Goal: Task Accomplishment & Management: Complete application form

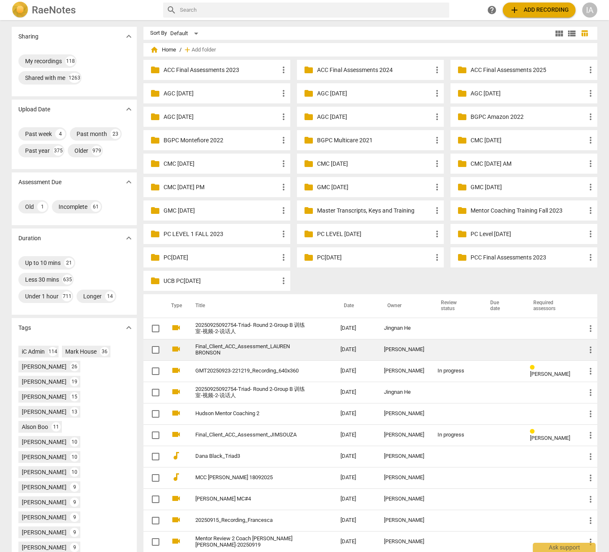
click at [261, 350] on link "Final_Client_ACC_Assessment_LAUREN BRONSON" at bounding box center [252, 349] width 115 height 13
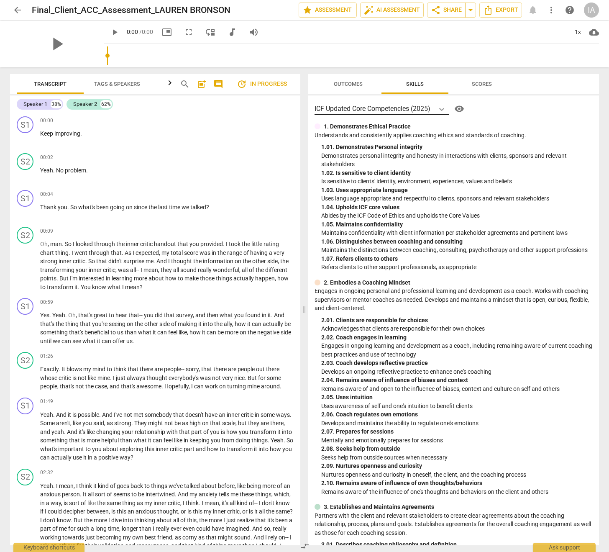
click at [440, 110] on icon at bounding box center [441, 109] width 8 height 8
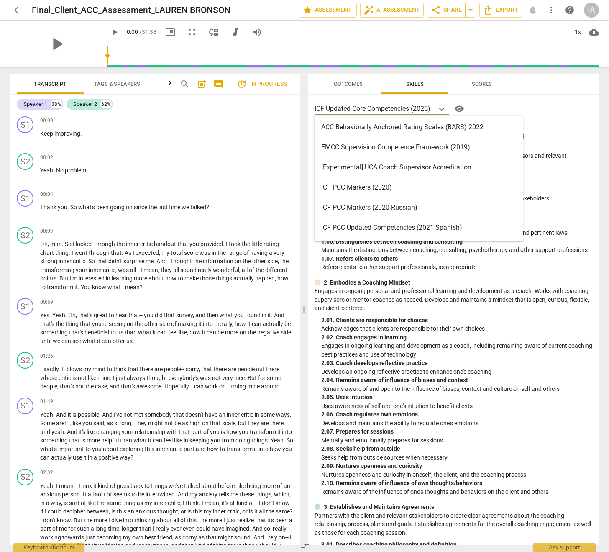
click at [420, 133] on div "ACC Behaviorally Anchored Rating Scales (BARS) 2022" at bounding box center [418, 127] width 208 height 20
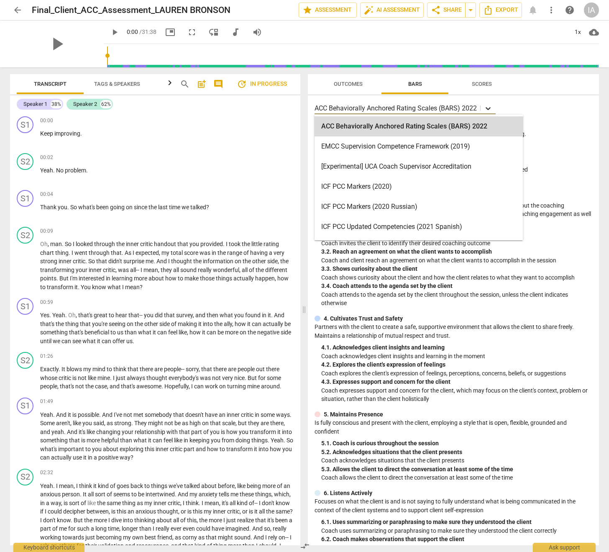
click at [488, 108] on icon at bounding box center [488, 108] width 5 height 3
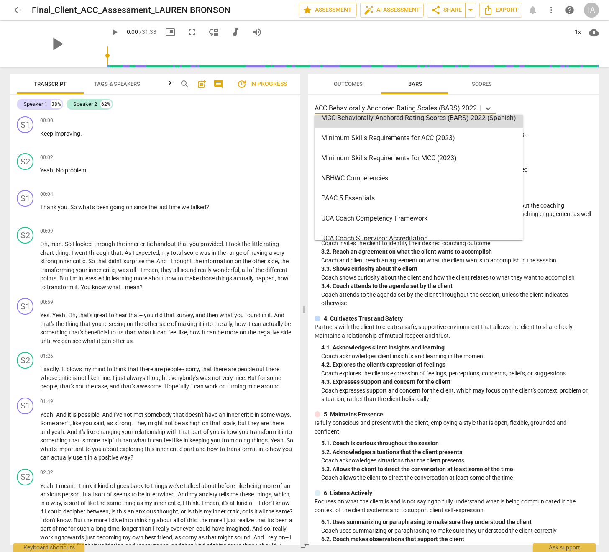
scroll to position [251, 0]
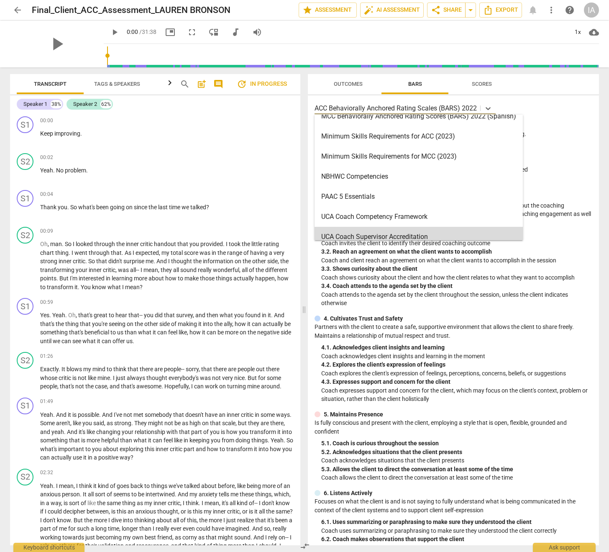
click at [473, 281] on p "Coach shows curiosity about the client and how the client relates to what they …" at bounding box center [456, 277] width 271 height 9
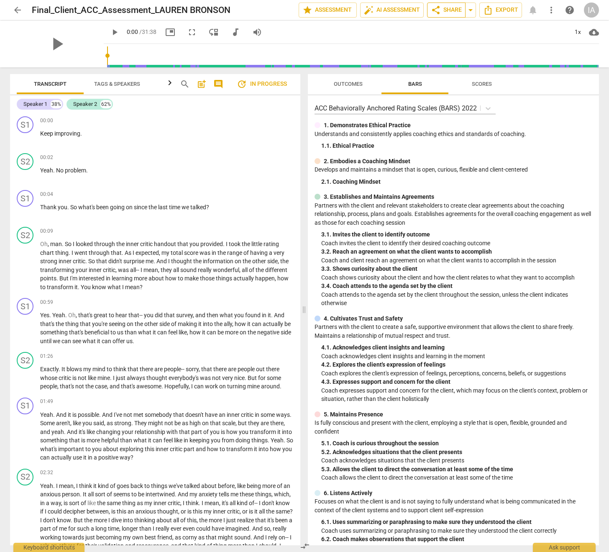
click at [444, 13] on span "share Share" at bounding box center [446, 10] width 31 height 10
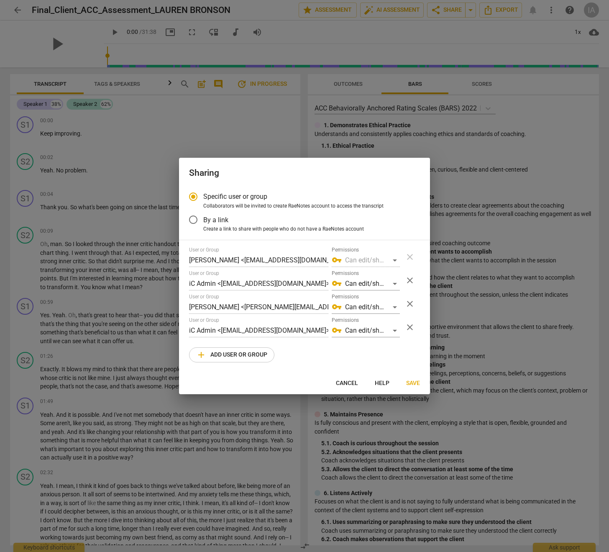
click at [224, 354] on span "add Add user or group" at bounding box center [231, 355] width 71 height 10
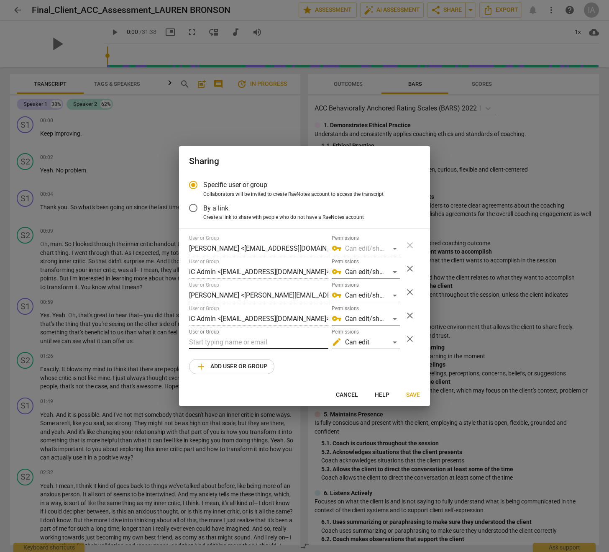
click at [221, 343] on input "text" at bounding box center [258, 341] width 139 height 13
drag, startPoint x: 351, startPoint y: 395, endPoint x: 350, endPoint y: 388, distance: 7.2
click at [351, 395] on span "Cancel" at bounding box center [347, 395] width 22 height 8
radio input "false"
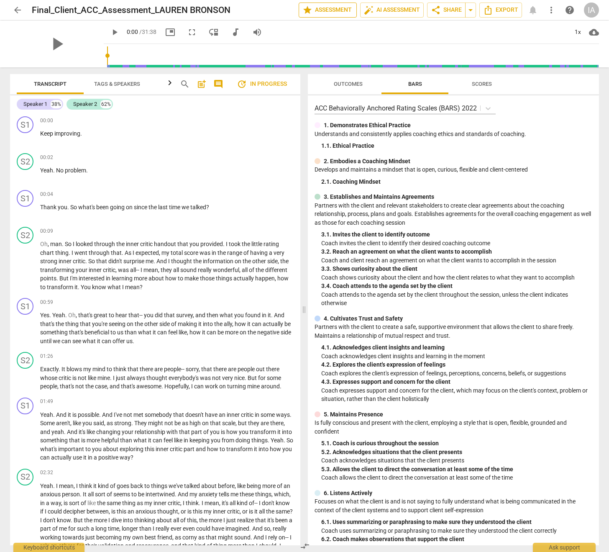
click at [308, 11] on span "star" at bounding box center [307, 10] width 10 height 10
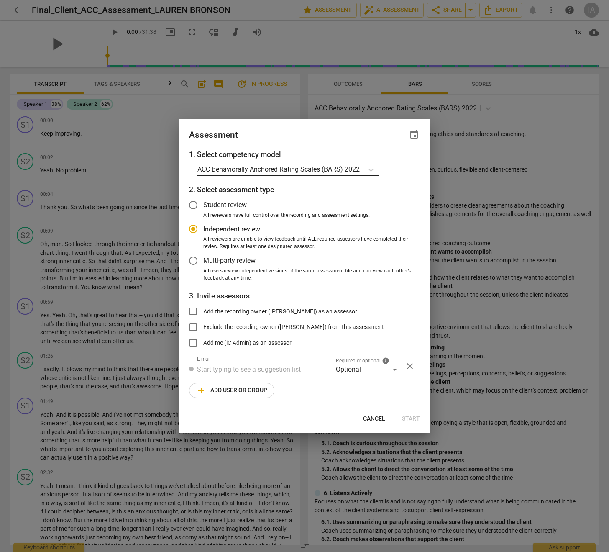
radio input "false"
click at [211, 368] on input "text" at bounding box center [265, 369] width 137 height 13
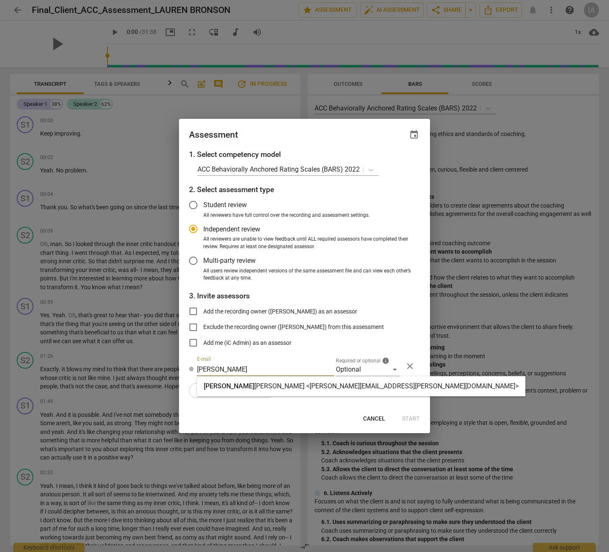
type input "[PERSON_NAME]"
click at [215, 391] on div "[PERSON_NAME] <[PERSON_NAME][EMAIL_ADDRESS][PERSON_NAME][DOMAIN_NAME]>" at bounding box center [361, 386] width 315 height 10
radio input "false"
type input "[PERSON_NAME] <[PERSON_NAME][EMAIL_ADDRESS][PERSON_NAME][DOMAIN_NAME]>"
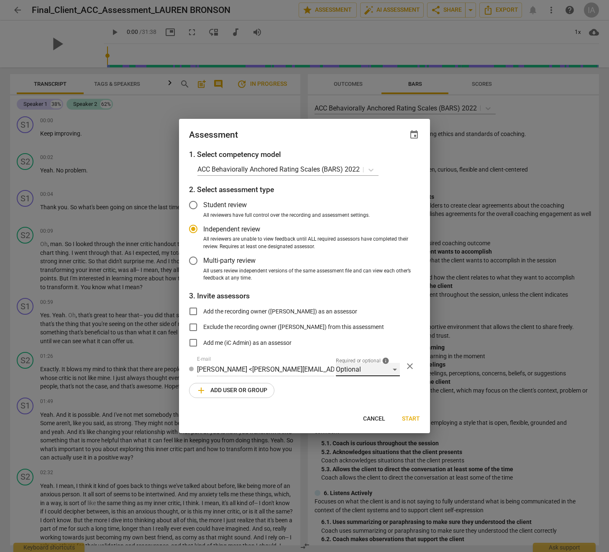
click at [346, 370] on div "Optional" at bounding box center [368, 369] width 64 height 13
click at [354, 452] on li "Supervisor" at bounding box center [368, 450] width 64 height 20
click at [218, 386] on span "add Add user or group" at bounding box center [231, 390] width 71 height 10
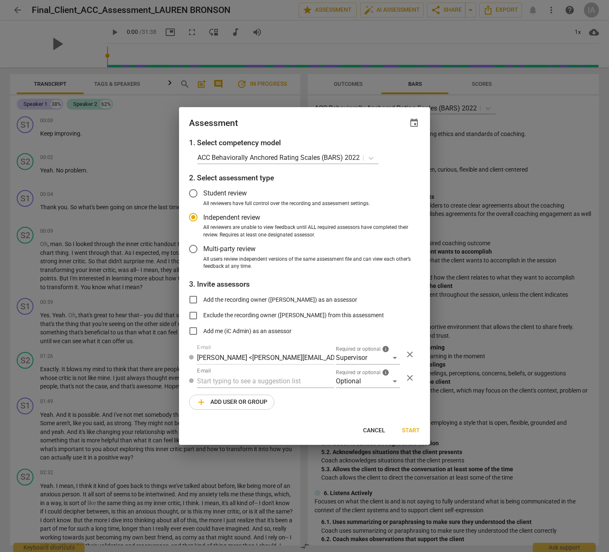
radio input "false"
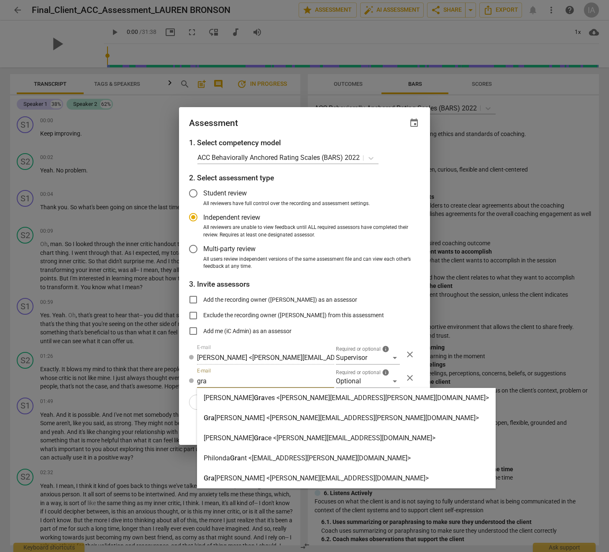
type input "gra"
click at [253, 477] on strong "[PERSON_NAME] <[PERSON_NAME][EMAIL_ADDRESS][DOMAIN_NAME]>" at bounding box center [322, 478] width 214 height 8
radio input "false"
type input "[PERSON_NAME] <[PERSON_NAME][EMAIL_ADDRESS][DOMAIN_NAME]>"
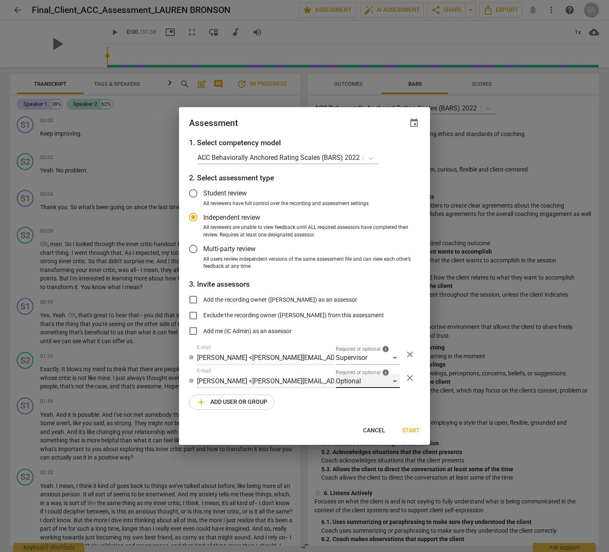
click at [376, 381] on div "Optional" at bounding box center [368, 380] width 64 height 13
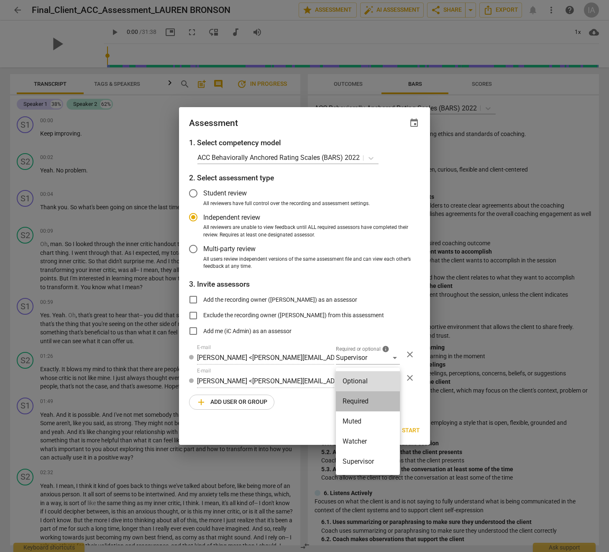
click at [365, 400] on li "Required" at bounding box center [368, 401] width 64 height 20
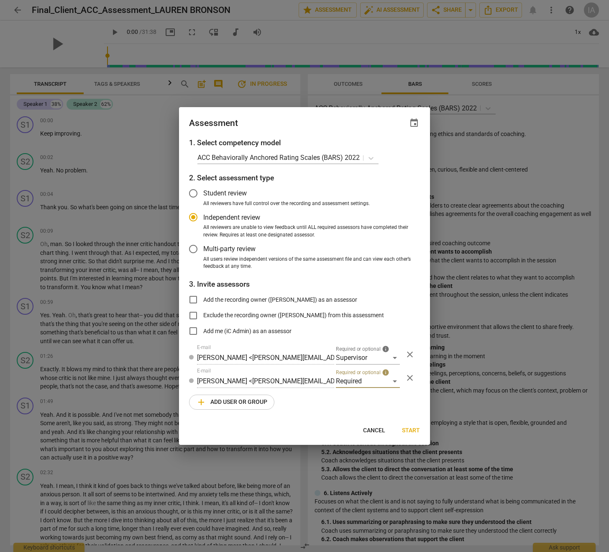
click at [197, 404] on span "add" at bounding box center [201, 402] width 10 height 10
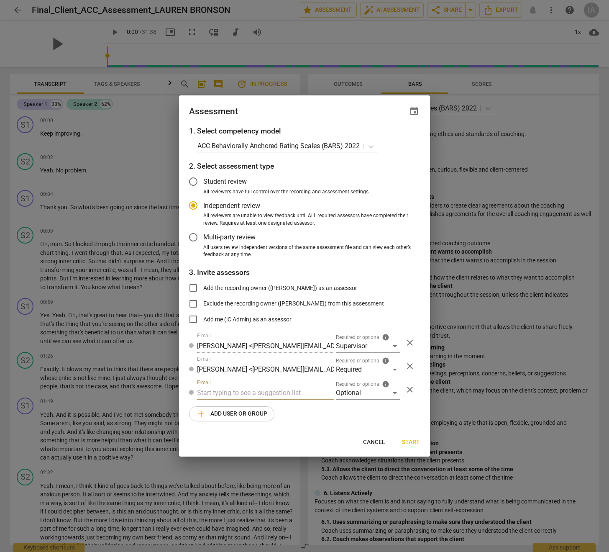
click at [414, 389] on span "close" at bounding box center [410, 389] width 10 height 10
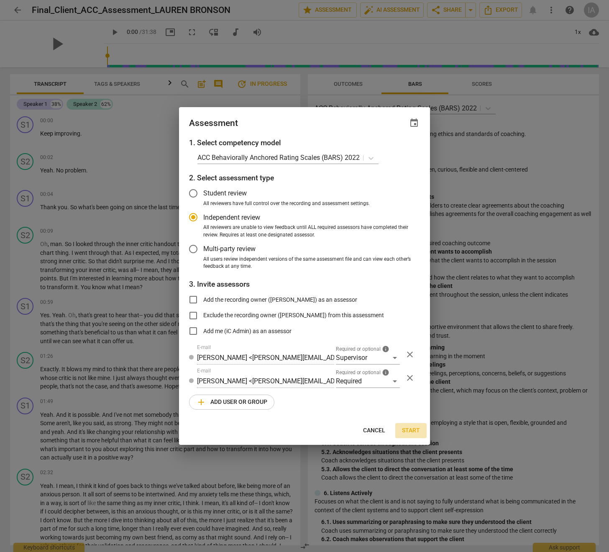
click at [408, 428] on span "Start" at bounding box center [411, 430] width 18 height 8
radio input "false"
type input "[PERSON_NAME] <[EMAIL_ADDRESS][DOMAIN_NAME]>"
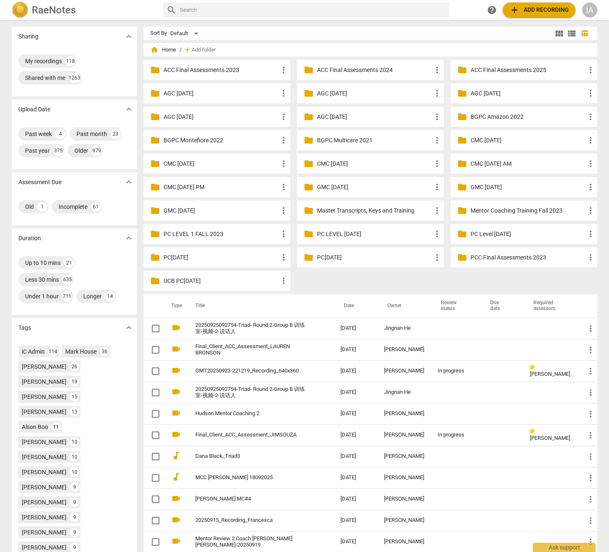
click at [271, 13] on input "text" at bounding box center [313, 9] width 266 height 13
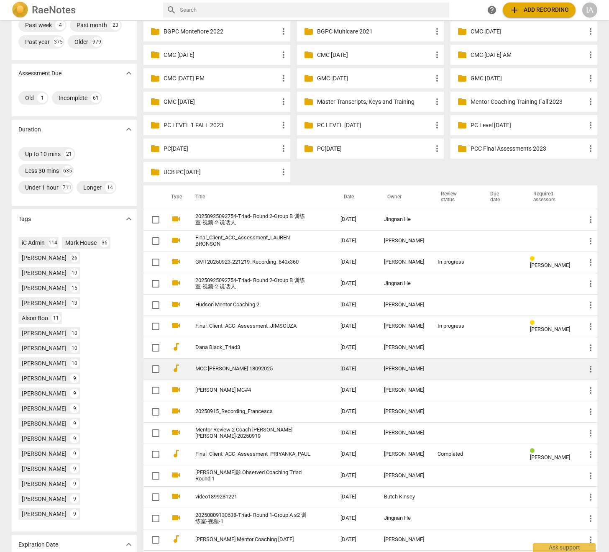
scroll to position [109, 0]
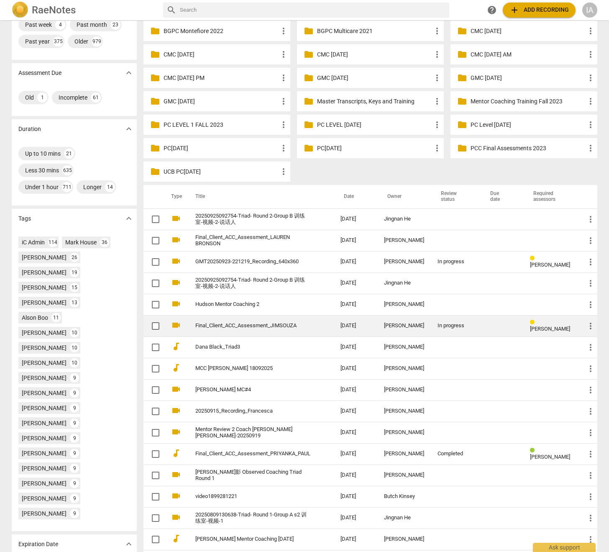
click at [289, 326] on link "Final_Client_ACC_Assessment_JIMSOUZA" at bounding box center [252, 325] width 115 height 6
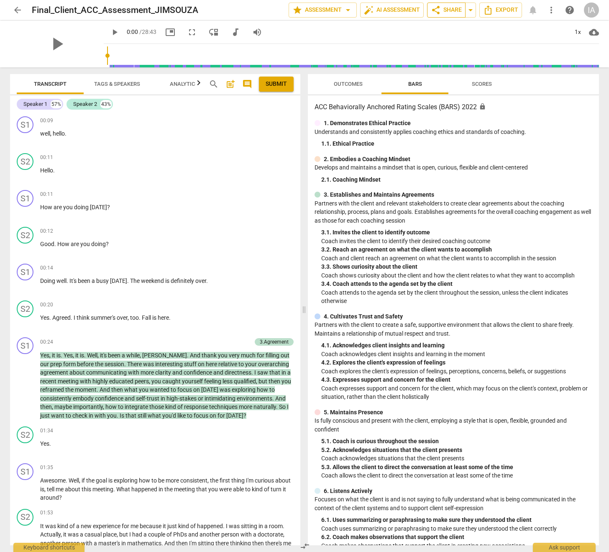
click at [453, 12] on span "share Share" at bounding box center [446, 10] width 31 height 10
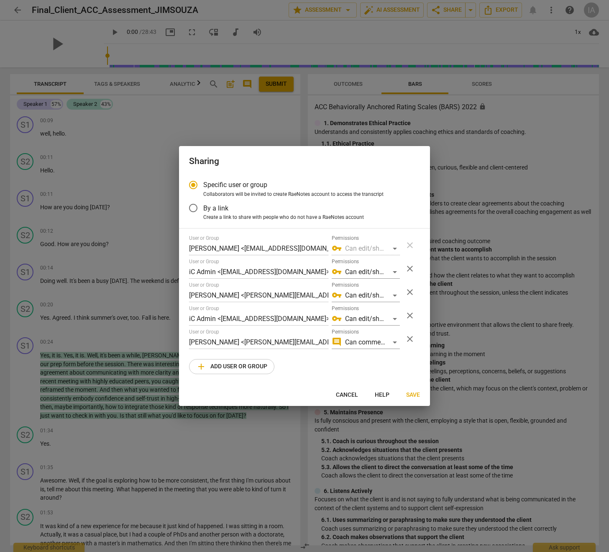
click at [345, 393] on span "Cancel" at bounding box center [347, 395] width 22 height 8
radio input "false"
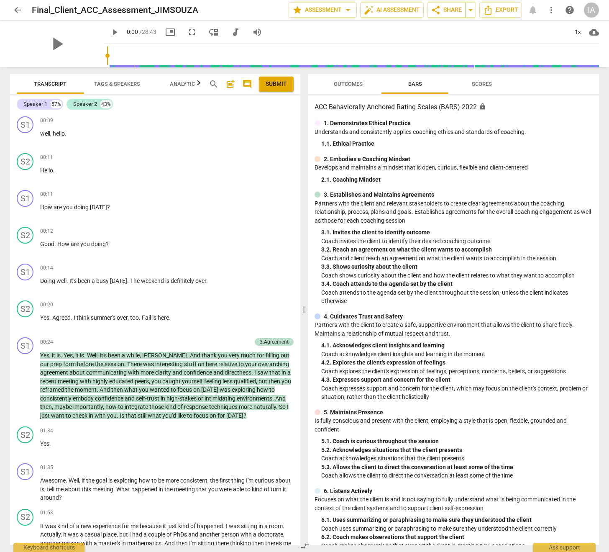
click at [24, 12] on span "arrow_back" at bounding box center [17, 10] width 15 height 10
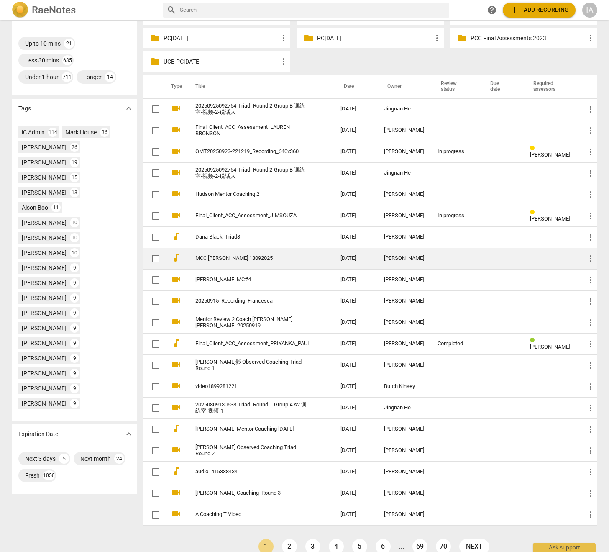
scroll to position [232, 0]
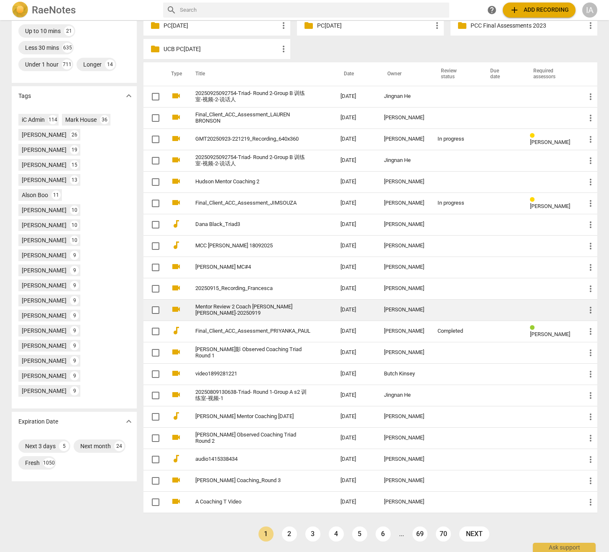
click at [291, 538] on link "2" at bounding box center [289, 533] width 15 height 15
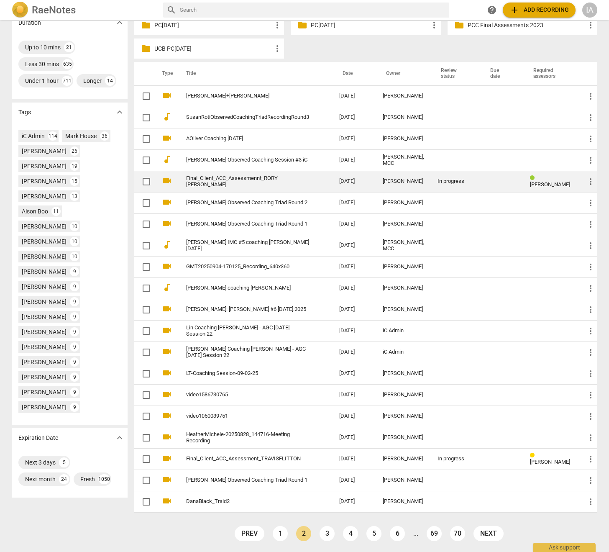
scroll to position [247, 0]
click at [291, 171] on td "Final_Client_ACC_Assessmennt_RORY SYLVIA" at bounding box center [254, 181] width 156 height 21
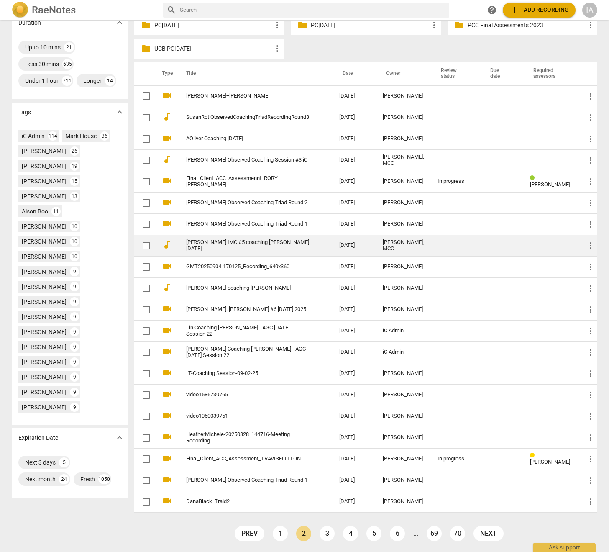
scroll to position [247, 0]
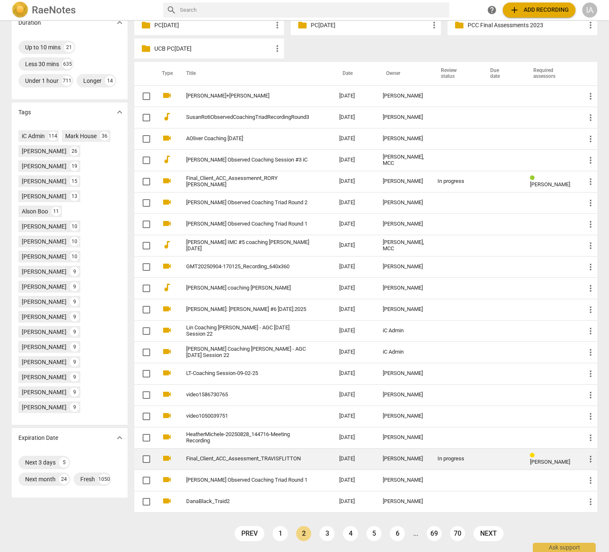
click at [309, 457] on link "Final_Client_ACC_Assessment_TRAVISFLITTON" at bounding box center [247, 458] width 123 height 6
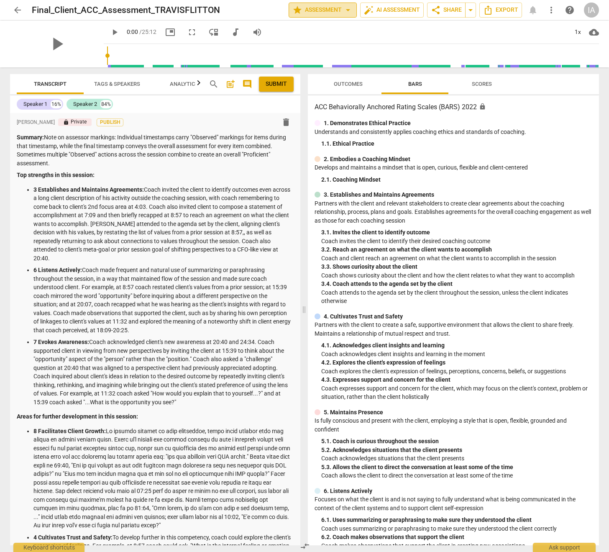
click at [317, 13] on span "star Assessment arrow_drop_down" at bounding box center [322, 10] width 61 height 10
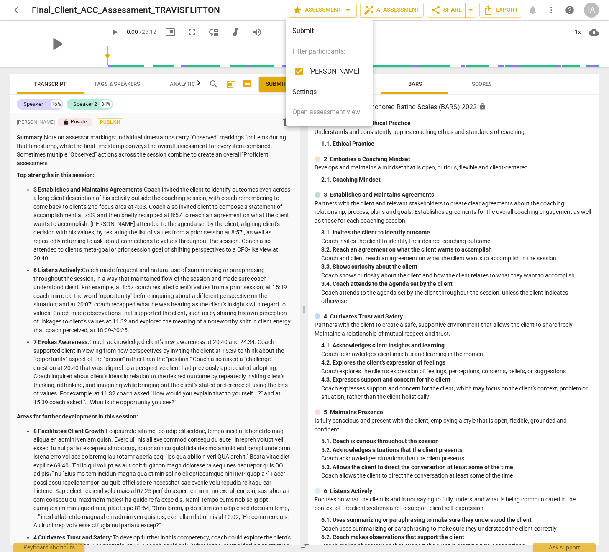
click at [329, 98] on li "Settings" at bounding box center [329, 92] width 87 height 20
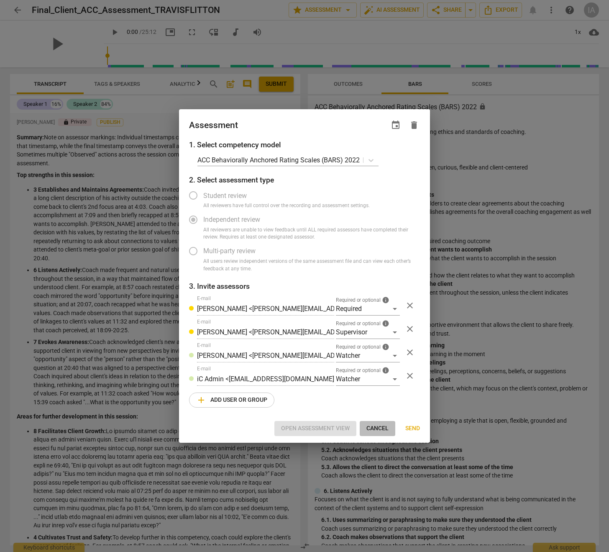
click at [376, 424] on span "Cancel" at bounding box center [377, 428] width 22 height 8
radio input "false"
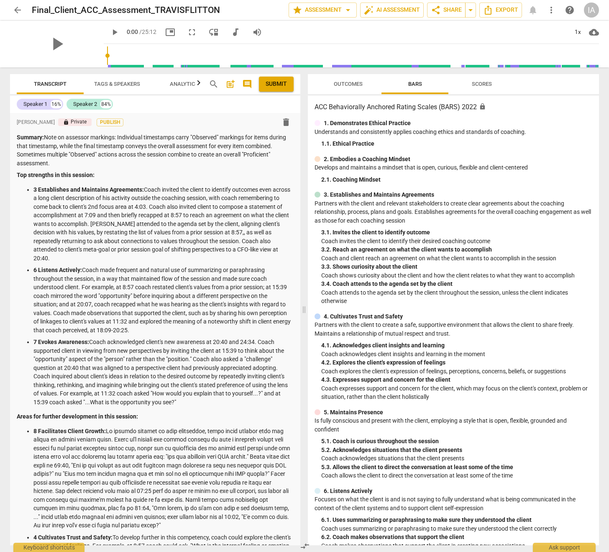
click at [4, 13] on header "arrow_back Final_Client_ACC_Assessment_TRAVISFLITTON edit star Assessment arrow…" at bounding box center [304, 10] width 609 height 20
click at [15, 10] on span "arrow_back" at bounding box center [18, 10] width 10 height 10
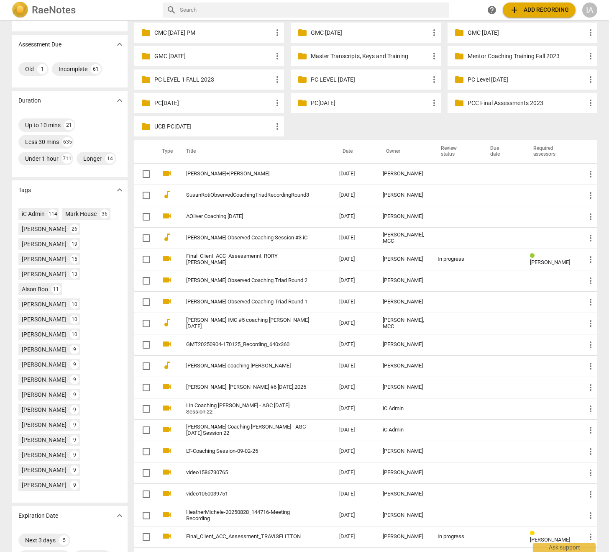
scroll to position [247, 0]
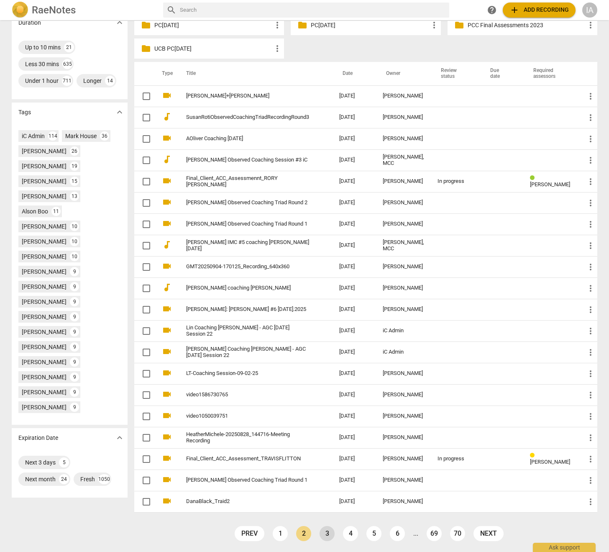
click at [328, 533] on link "3" at bounding box center [327, 533] width 15 height 15
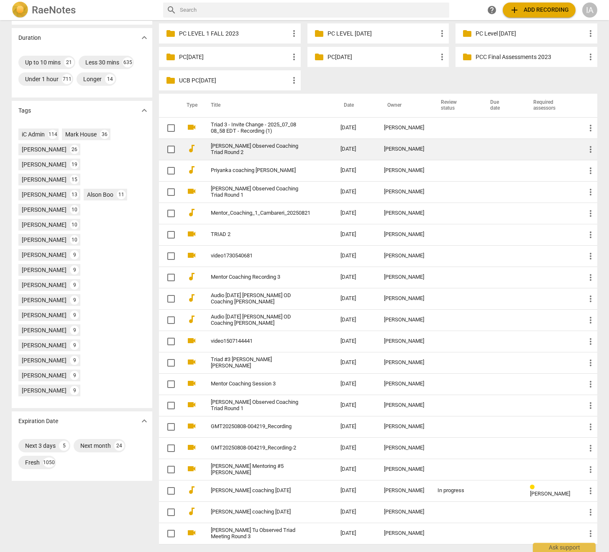
scroll to position [232, 0]
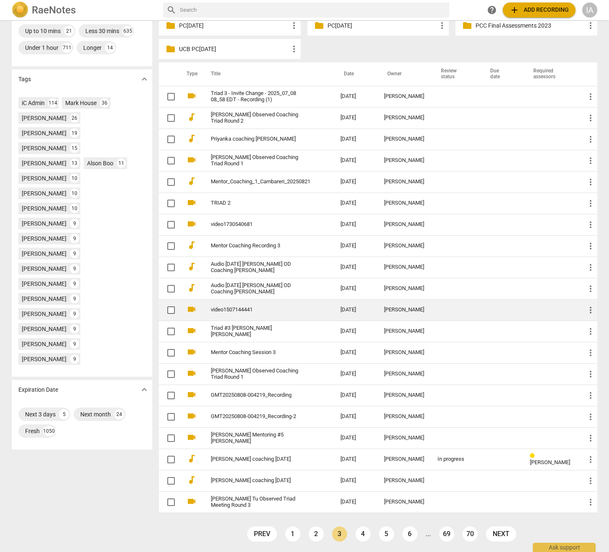
click at [356, 533] on link "4" at bounding box center [362, 533] width 15 height 15
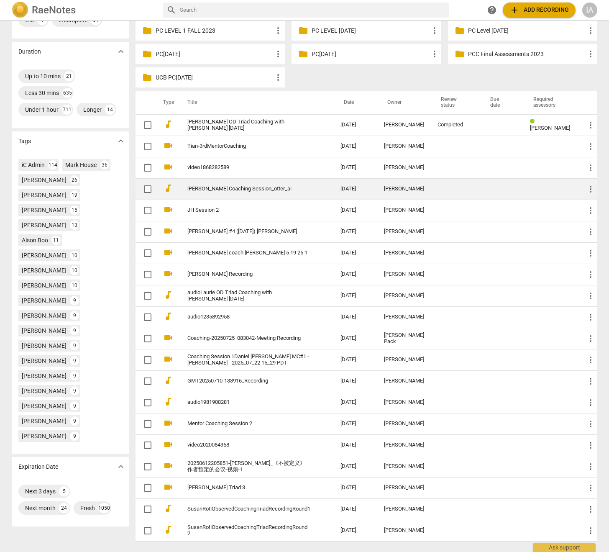
scroll to position [232, 0]
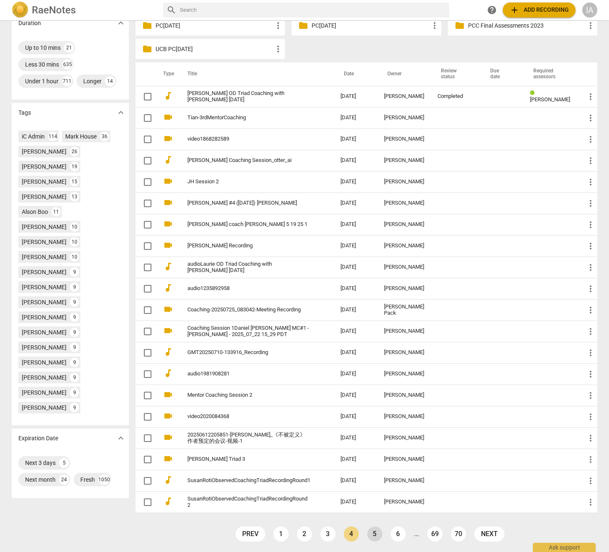
click at [377, 538] on link "5" at bounding box center [374, 533] width 15 height 15
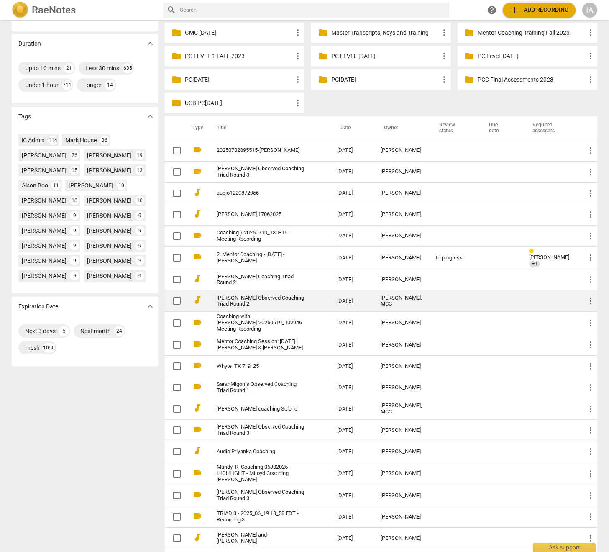
scroll to position [235, 0]
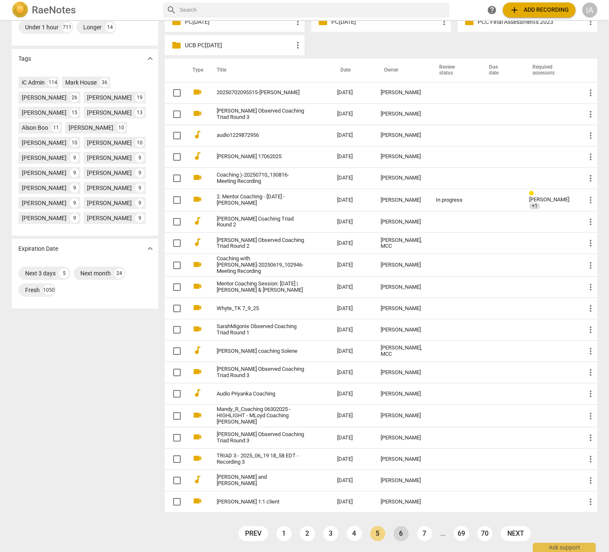
click at [400, 531] on link "6" at bounding box center [401, 533] width 15 height 15
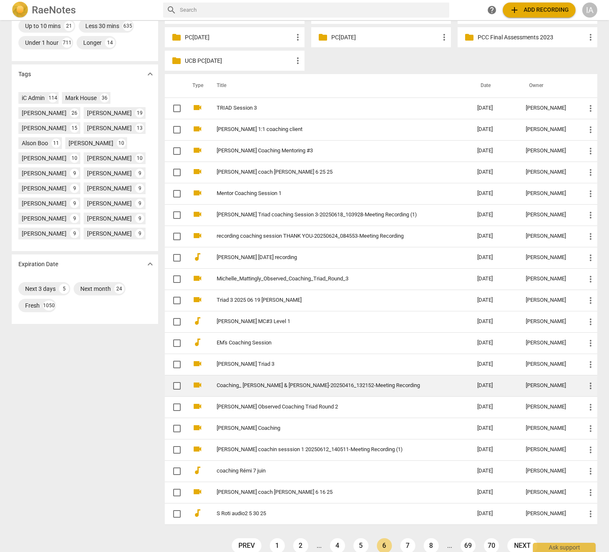
scroll to position [232, 0]
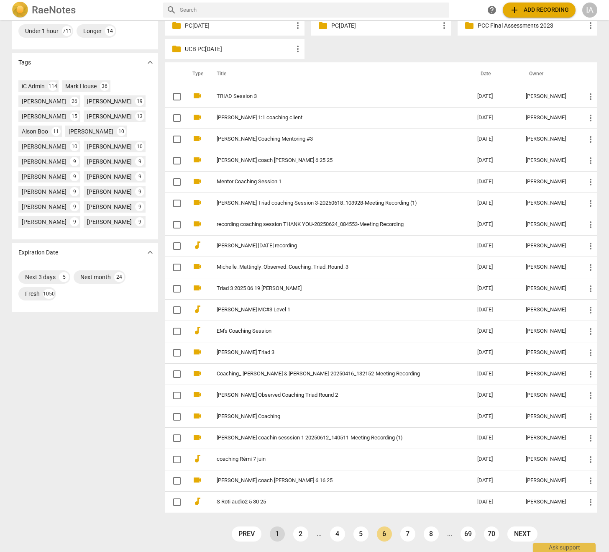
click at [279, 532] on link "1" at bounding box center [277, 533] width 15 height 15
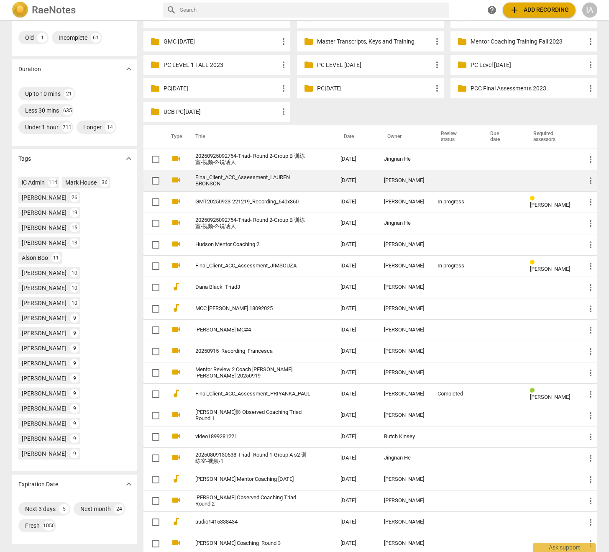
scroll to position [232, 0]
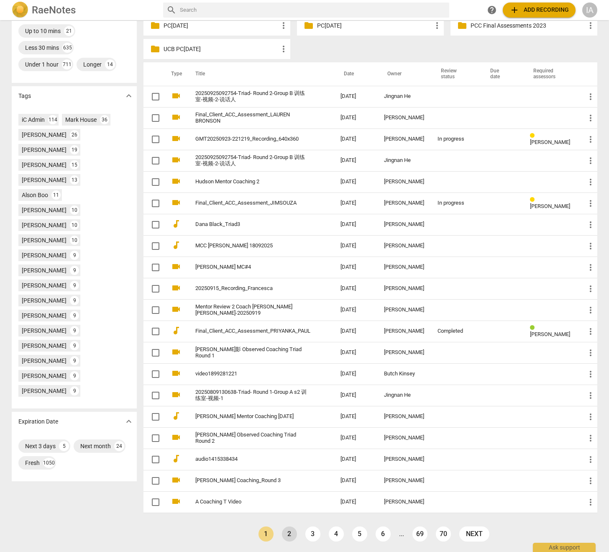
click at [286, 538] on link "2" at bounding box center [289, 533] width 15 height 15
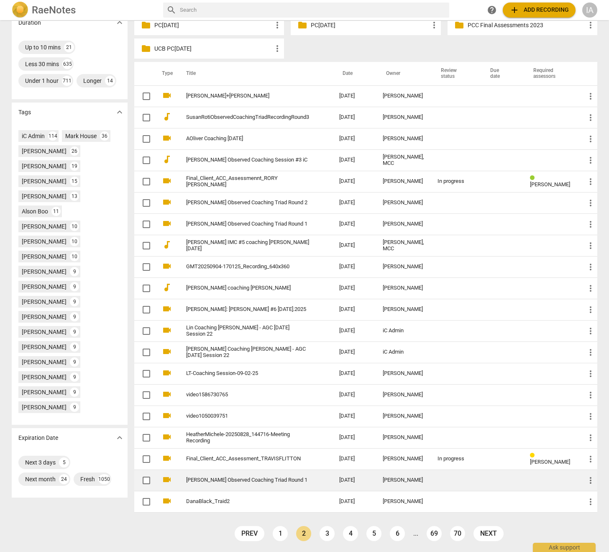
scroll to position [247, 0]
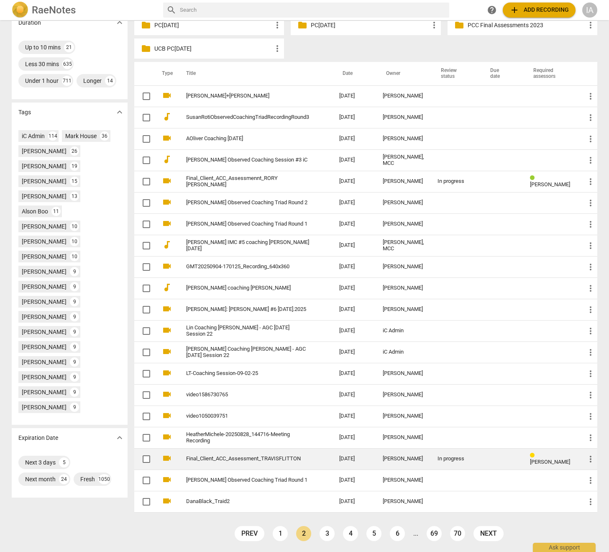
click at [290, 461] on link "Final_Client_ACC_Assessment_TRAVISFLITTON" at bounding box center [247, 458] width 123 height 6
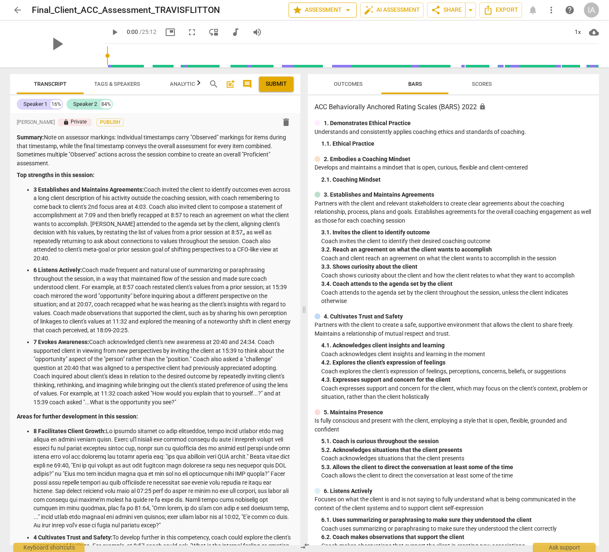
click at [326, 6] on span "star Assessment arrow_drop_down" at bounding box center [322, 10] width 61 height 10
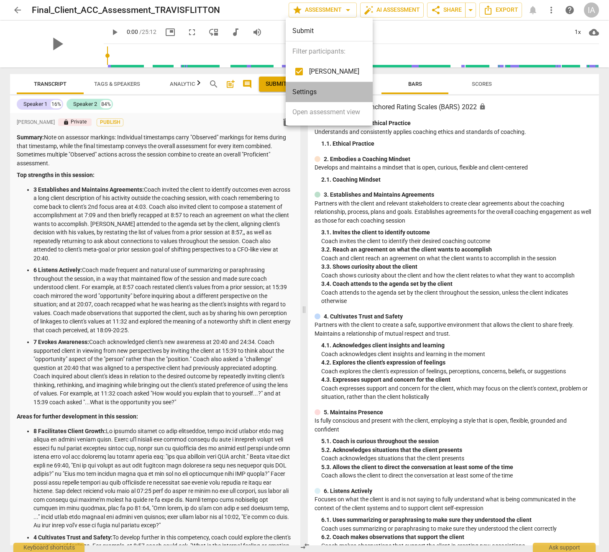
click at [318, 91] on li "Settings" at bounding box center [329, 92] width 87 height 20
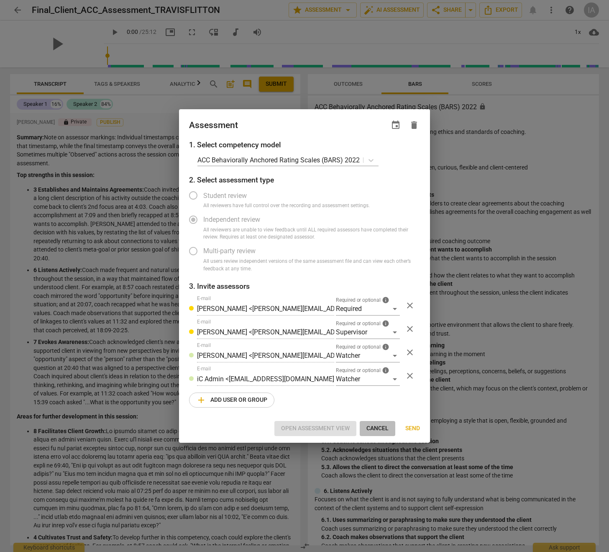
click at [381, 431] on span "Cancel" at bounding box center [377, 428] width 22 height 8
radio input "false"
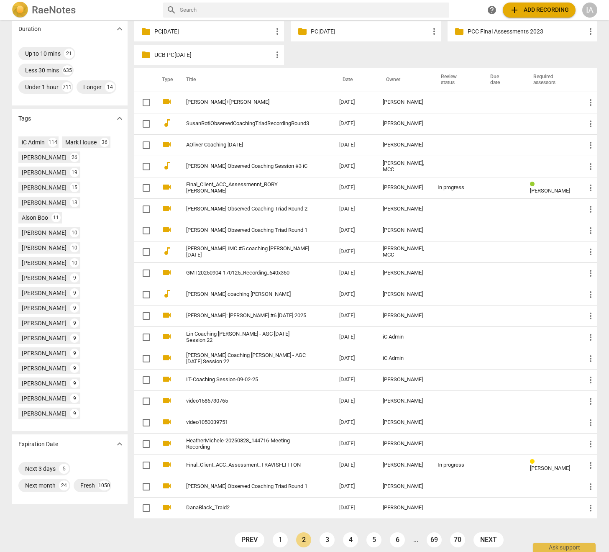
scroll to position [247, 0]
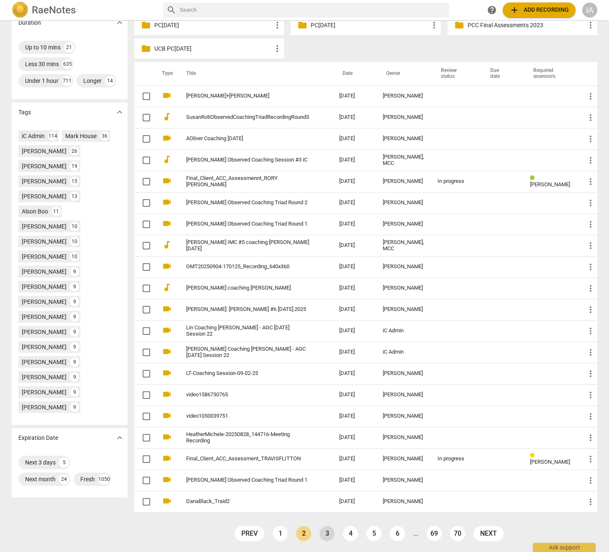
click at [327, 537] on link "3" at bounding box center [327, 533] width 15 height 15
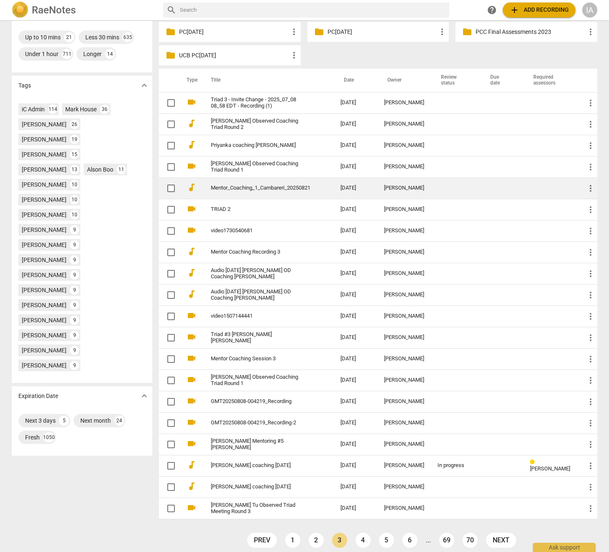
scroll to position [232, 0]
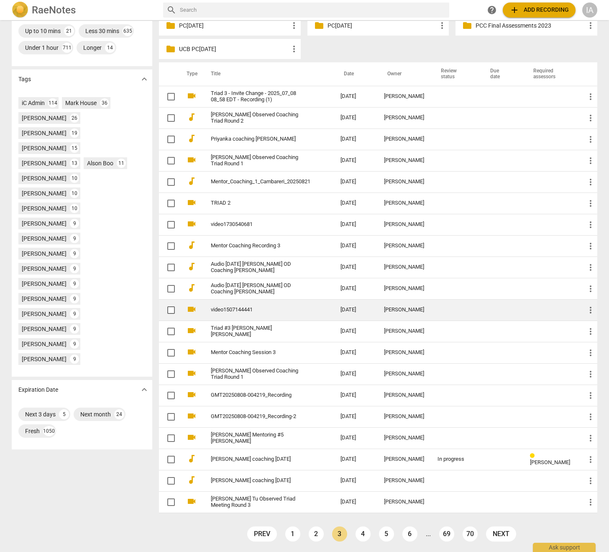
click at [362, 534] on link "4" at bounding box center [362, 533] width 15 height 15
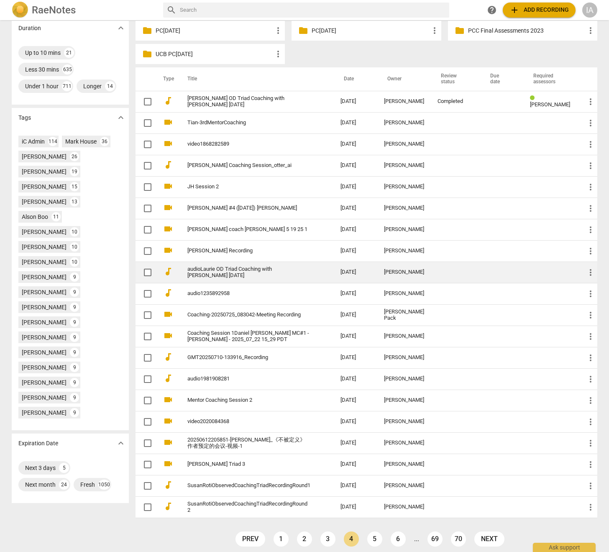
scroll to position [232, 0]
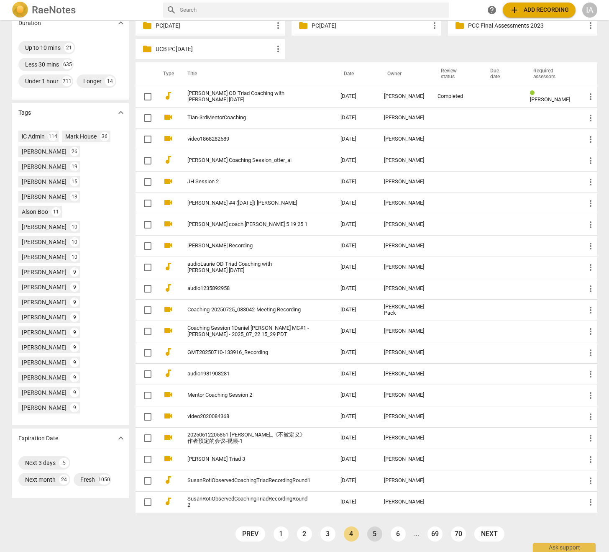
click at [378, 535] on link "5" at bounding box center [374, 533] width 15 height 15
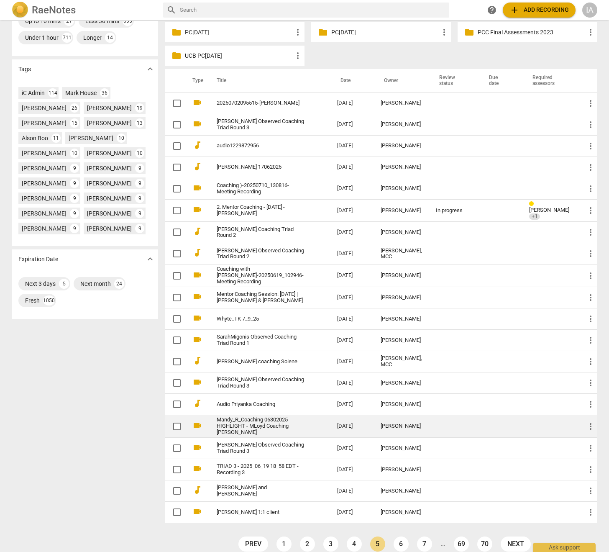
scroll to position [235, 0]
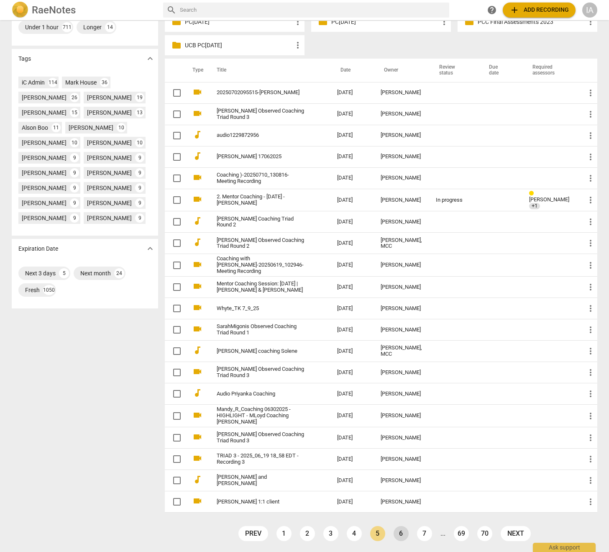
click at [398, 535] on link "6" at bounding box center [401, 533] width 15 height 15
